Goal: Register for event/course

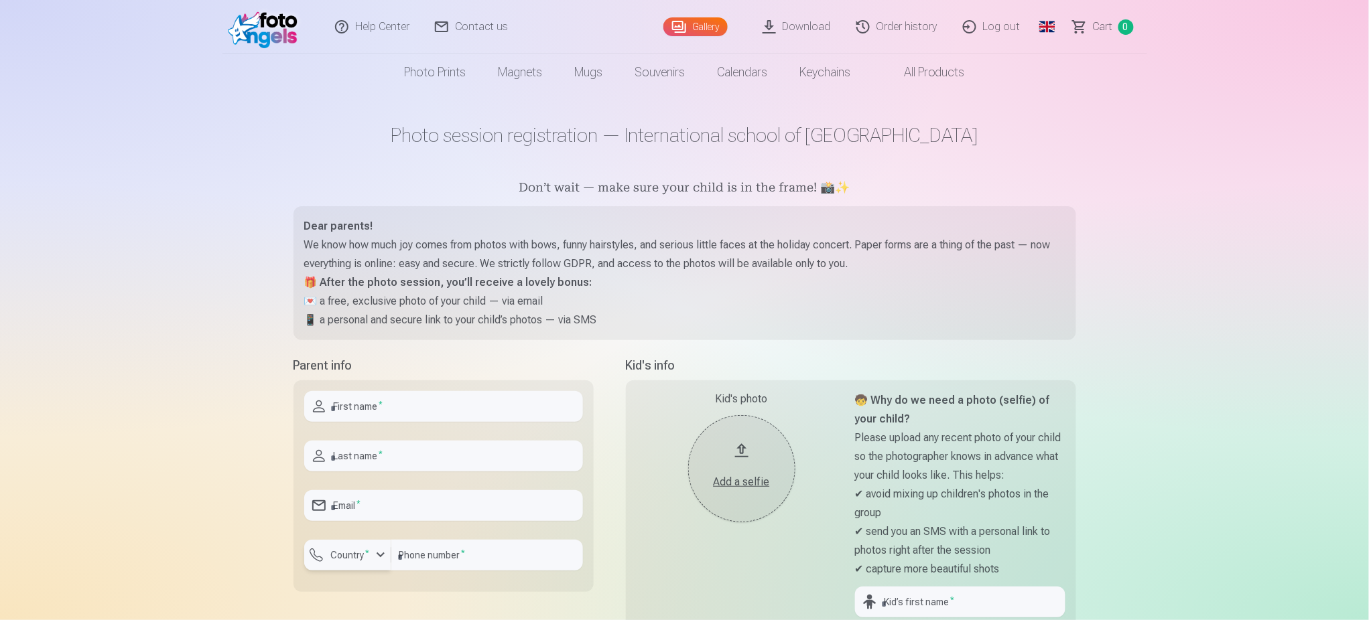
click at [376, 557] on div "button" at bounding box center [380, 555] width 16 height 16
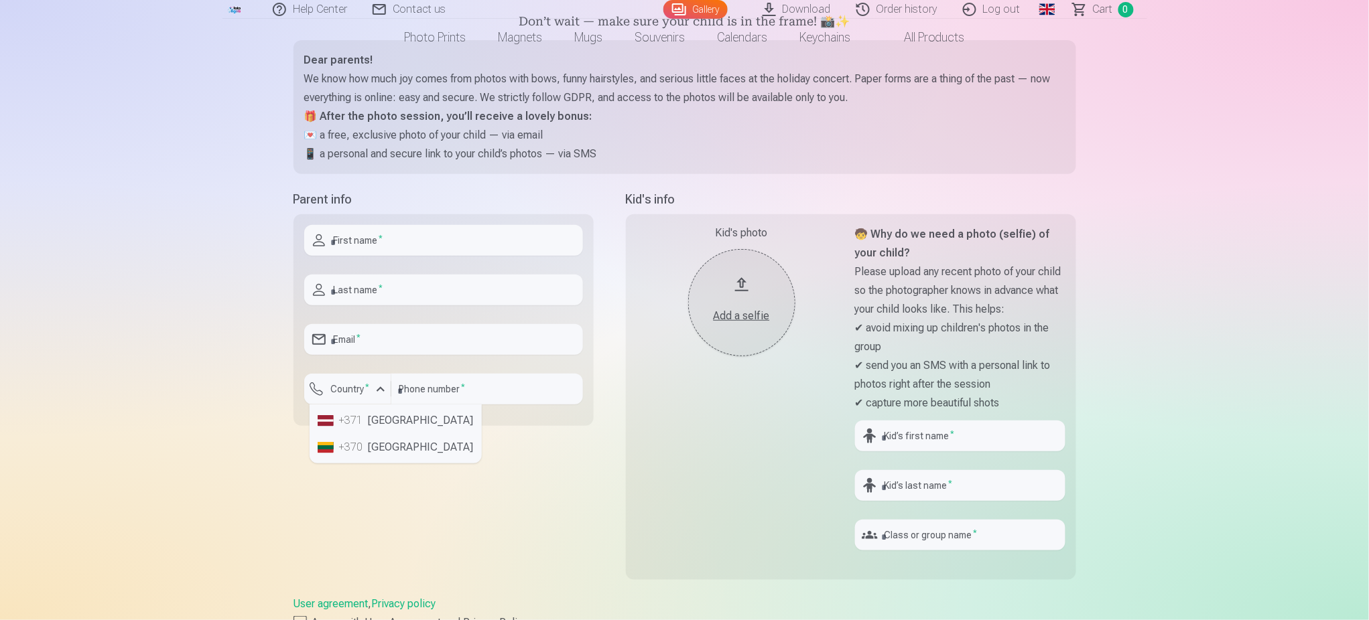
scroll to position [178, 0]
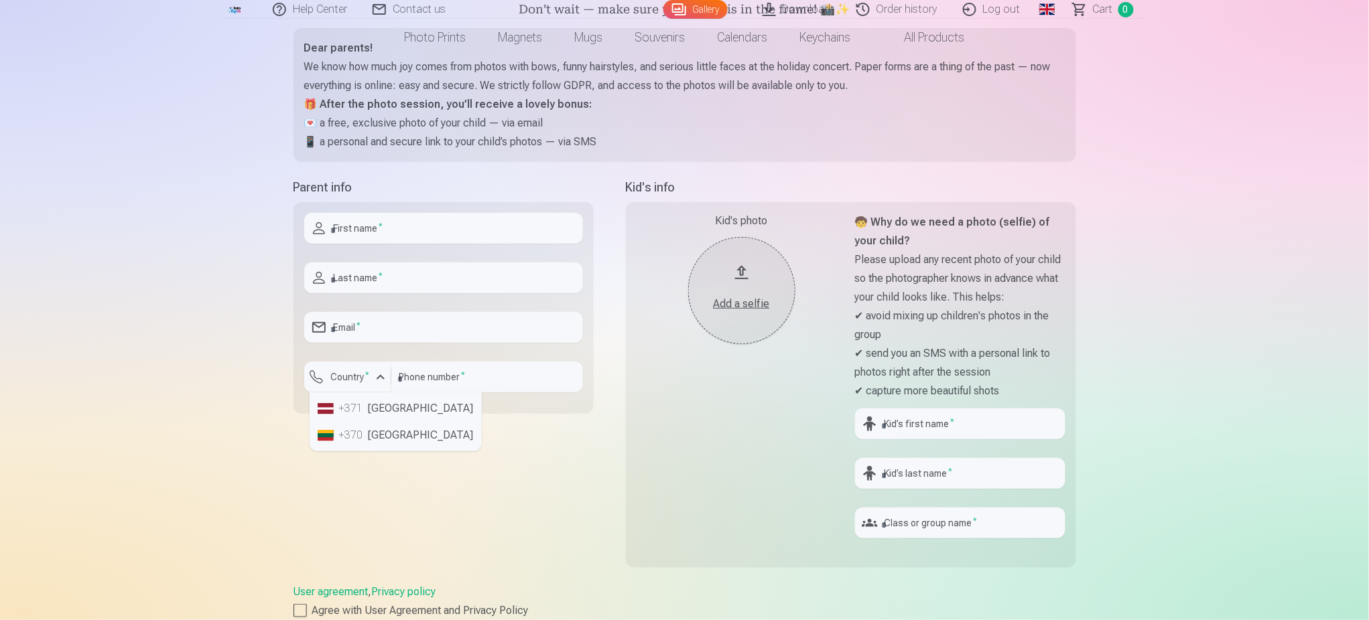
click at [221, 350] on div "Help Center Contact us Gallery Download Order history Log out Global Latvian (l…" at bounding box center [684, 449] width 1369 height 1254
click at [439, 370] on input "number" at bounding box center [487, 377] width 192 height 31
type input "********"
click at [377, 378] on div "button" at bounding box center [380, 377] width 16 height 16
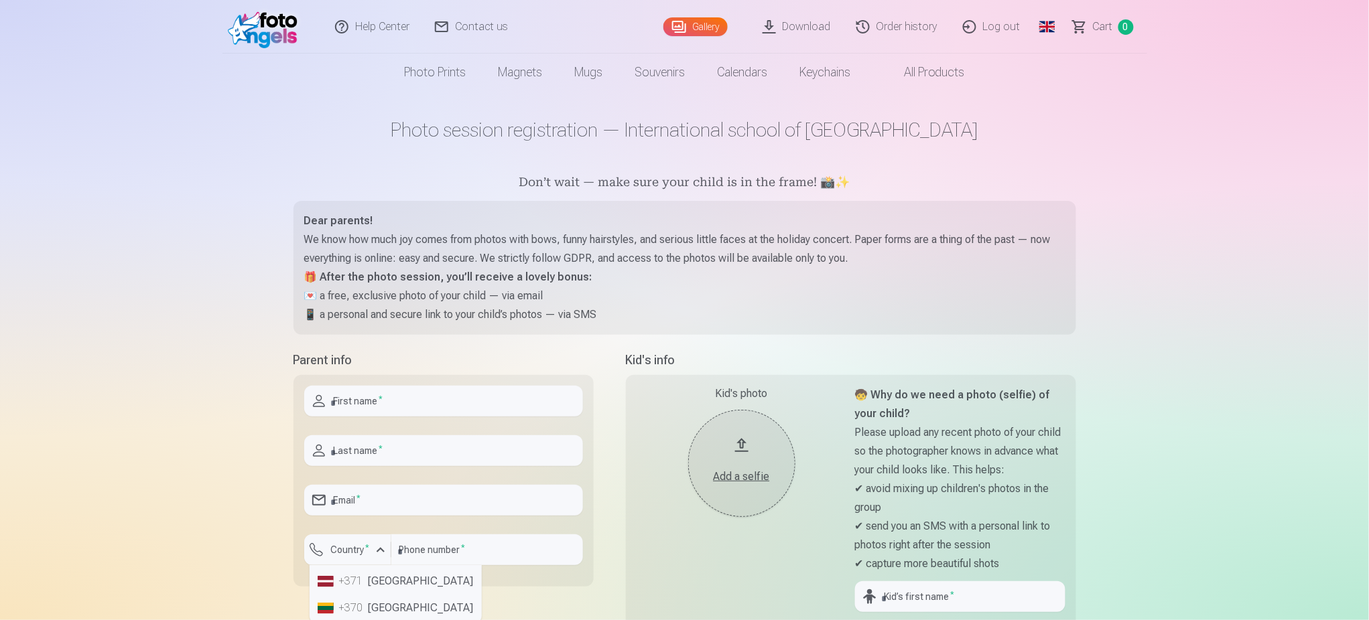
scroll to position [89, 0]
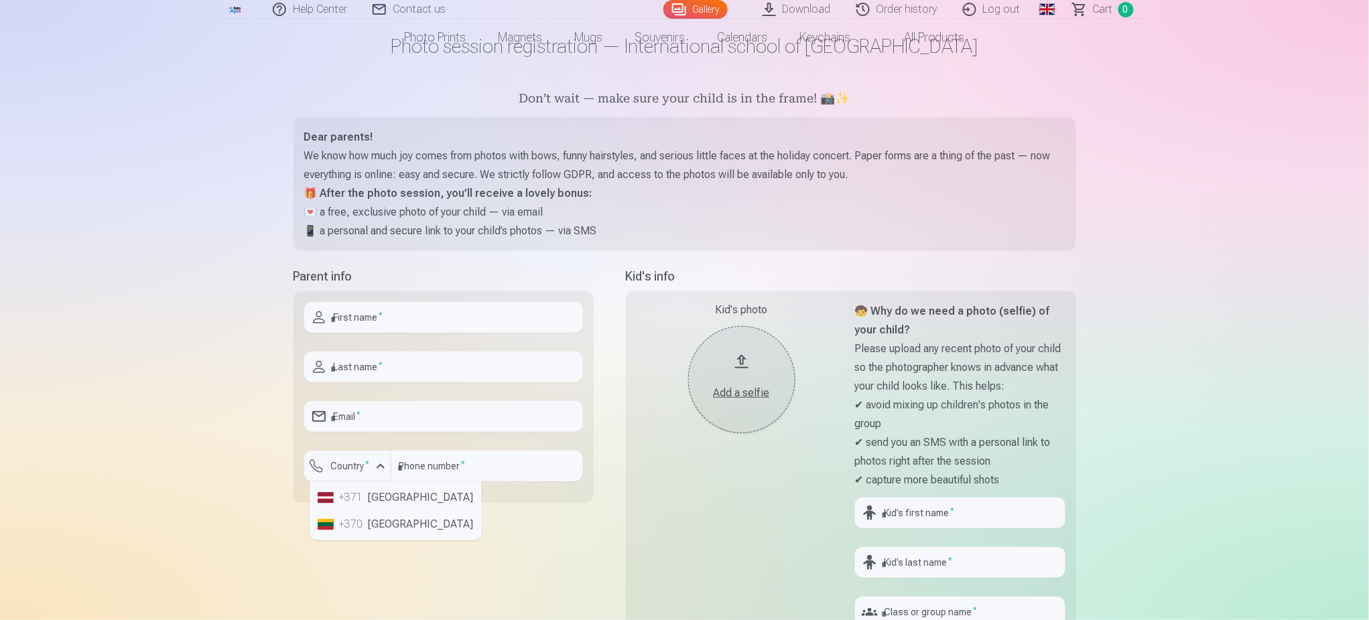
click at [497, 542] on div "Parent info First name * Last name * Email * Country * +371 Latvia +370 Lithuan…" at bounding box center [443, 470] width 300 height 406
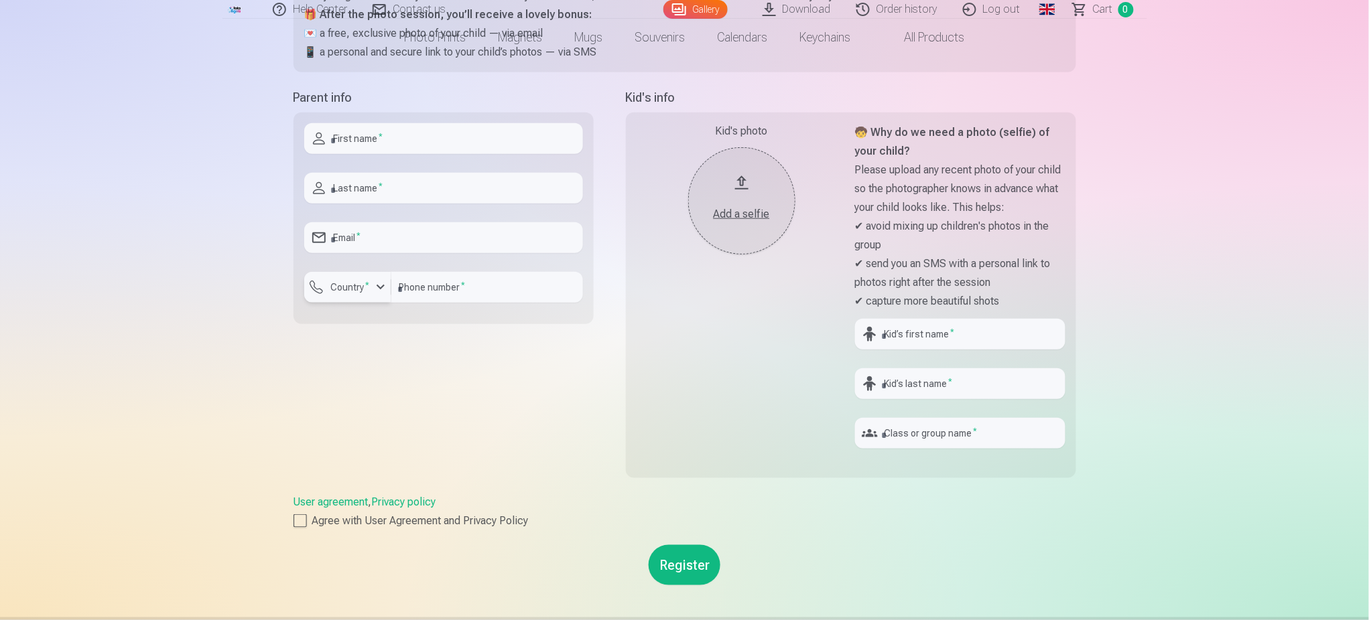
scroll to position [0, 0]
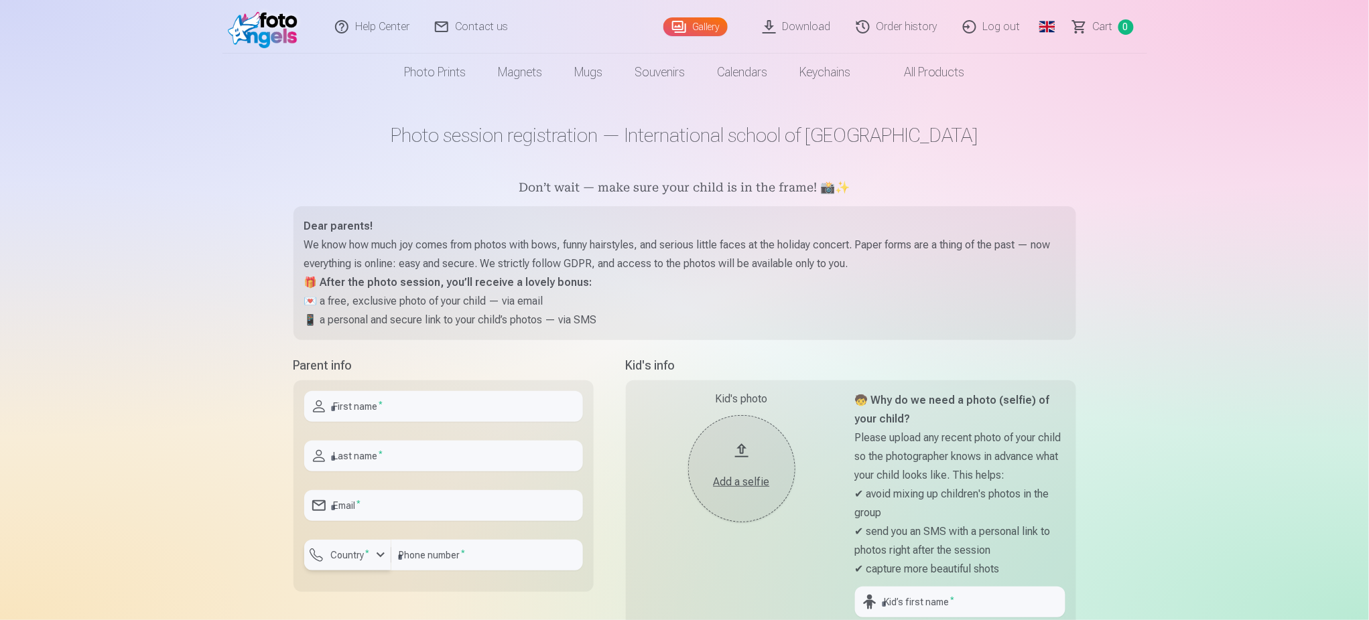
click at [369, 553] on label "Country *" at bounding box center [351, 555] width 50 height 13
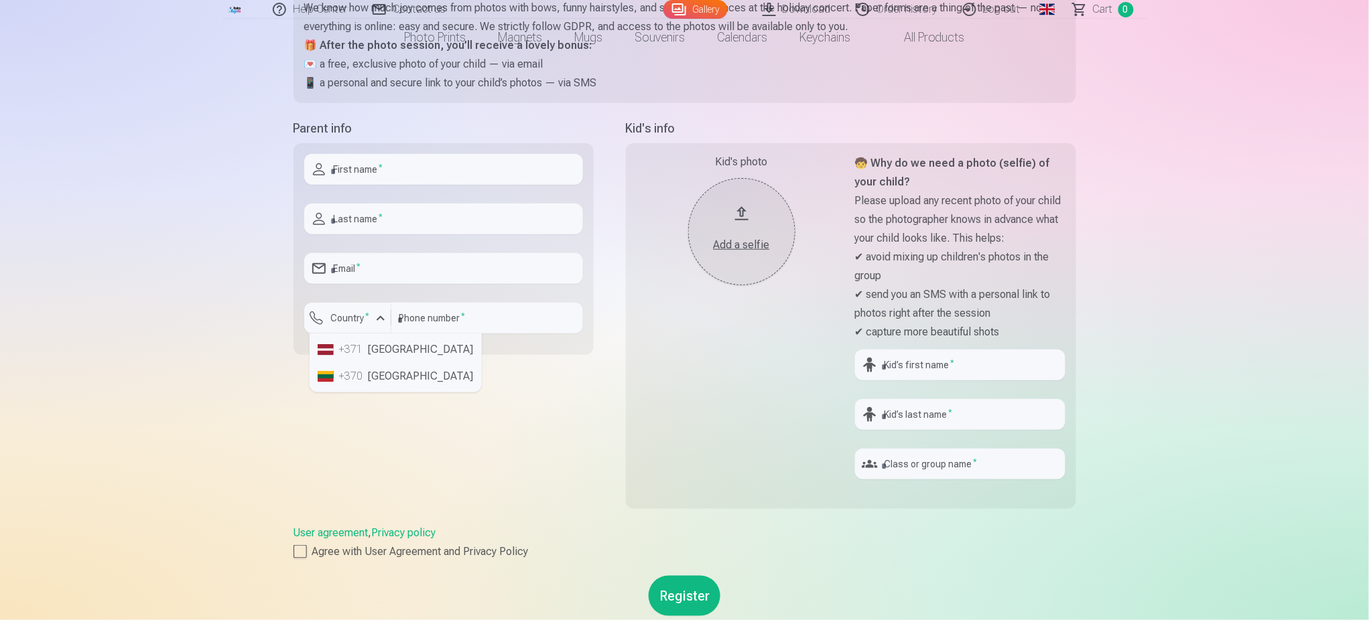
scroll to position [268, 0]
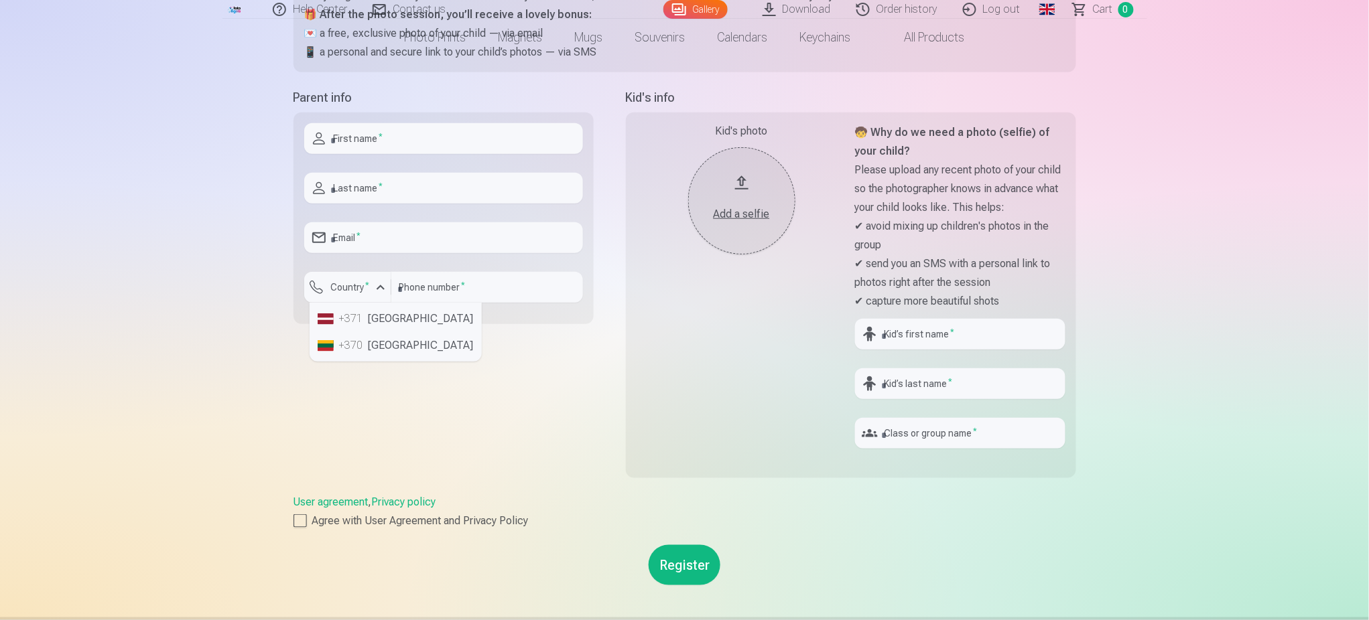
click at [169, 291] on div "Help Center Contact us Gallery Download Order history Log out Global Latvian (l…" at bounding box center [684, 359] width 1369 height 1254
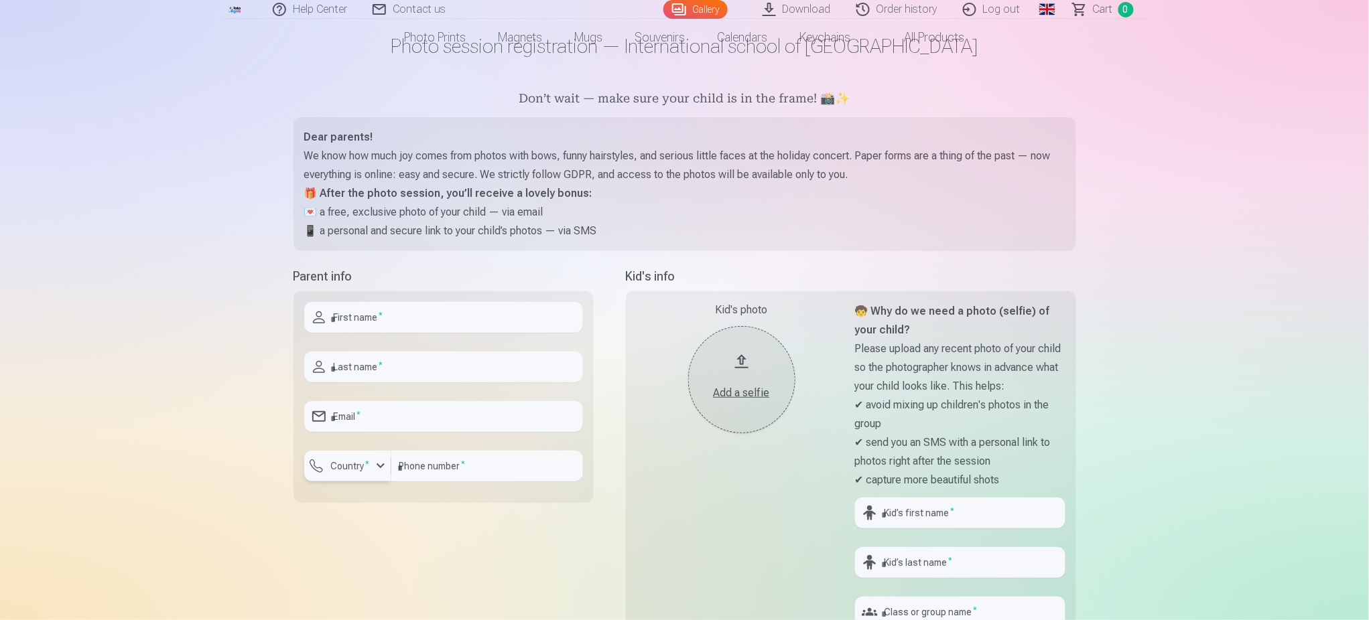
scroll to position [0, 0]
